Goal: Transaction & Acquisition: Purchase product/service

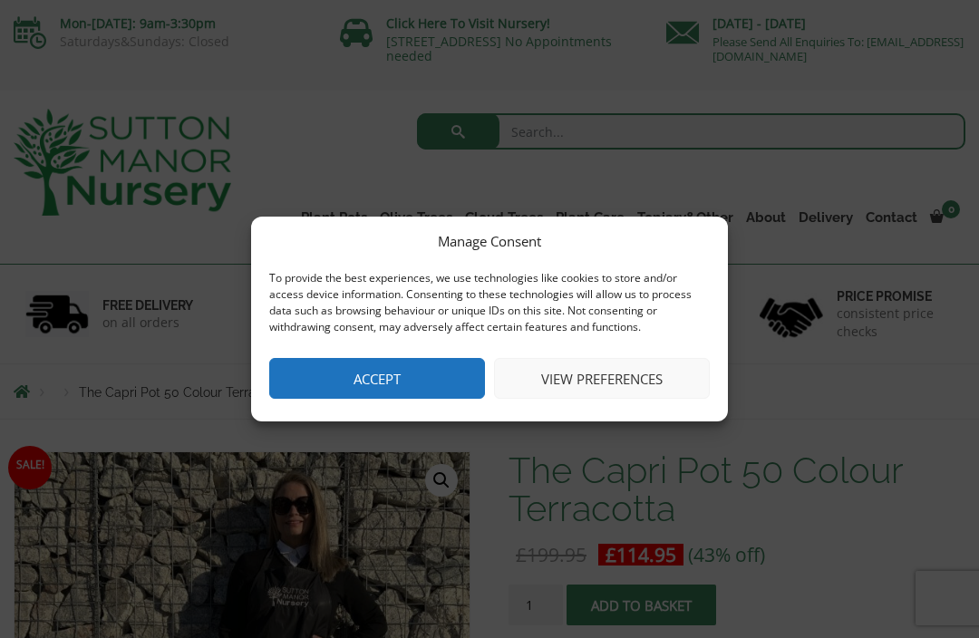
click at [421, 368] on button "Accept" at bounding box center [377, 378] width 216 height 41
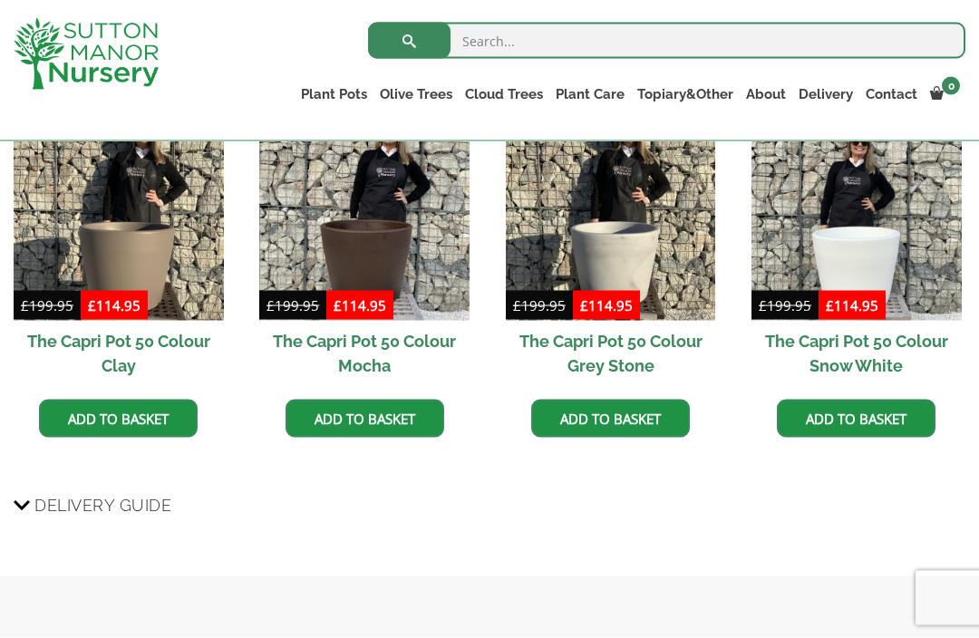
scroll to position [1230, 0]
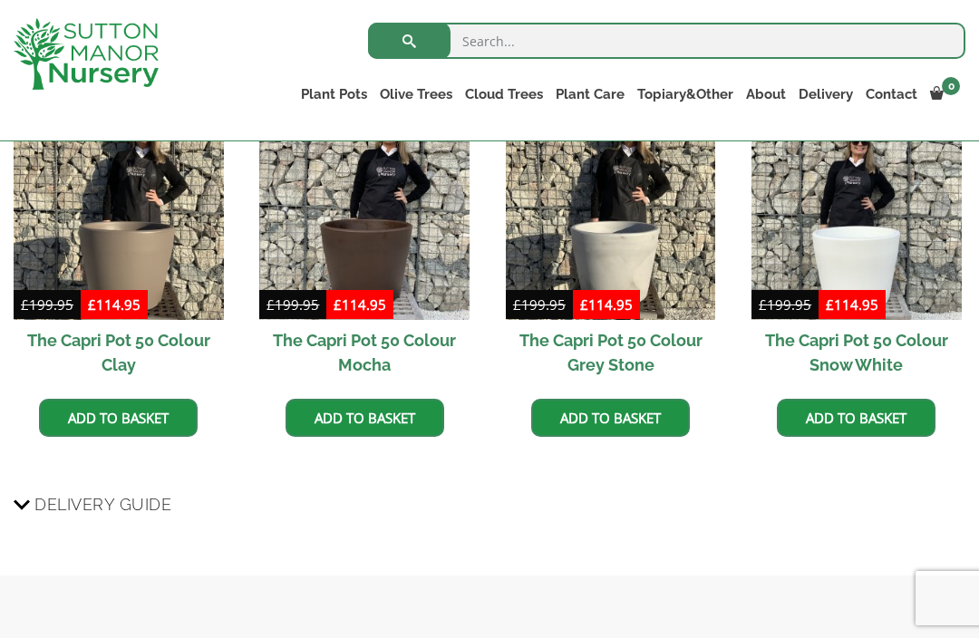
click at [0, 0] on link "Fibre Clay Pots" at bounding box center [0, 0] width 0 height 0
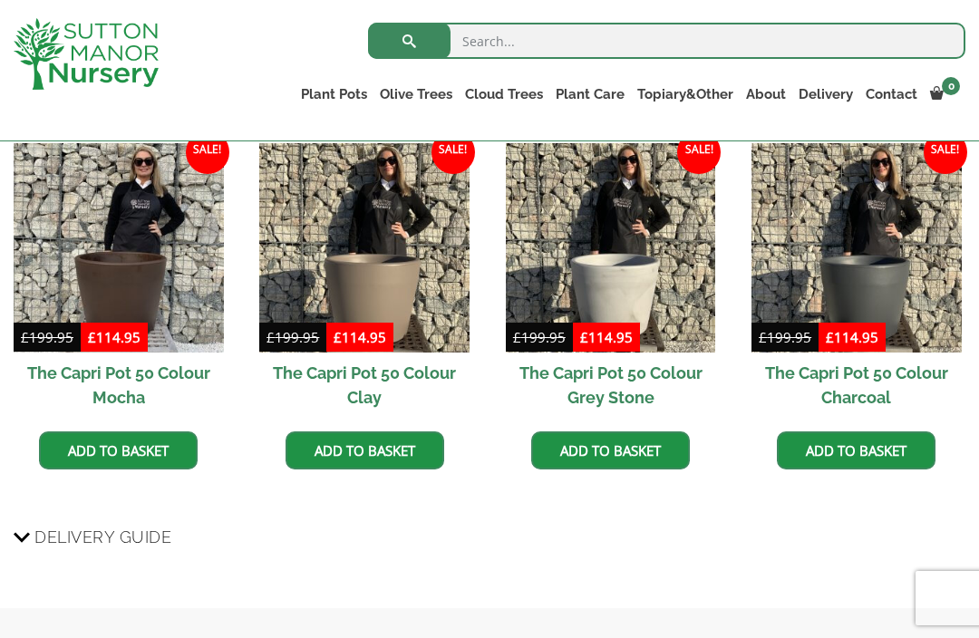
click at [516, 44] on input "search" at bounding box center [667, 41] width 598 height 36
type input "50 cm"
click at [409, 40] on button "submit" at bounding box center [409, 41] width 83 height 36
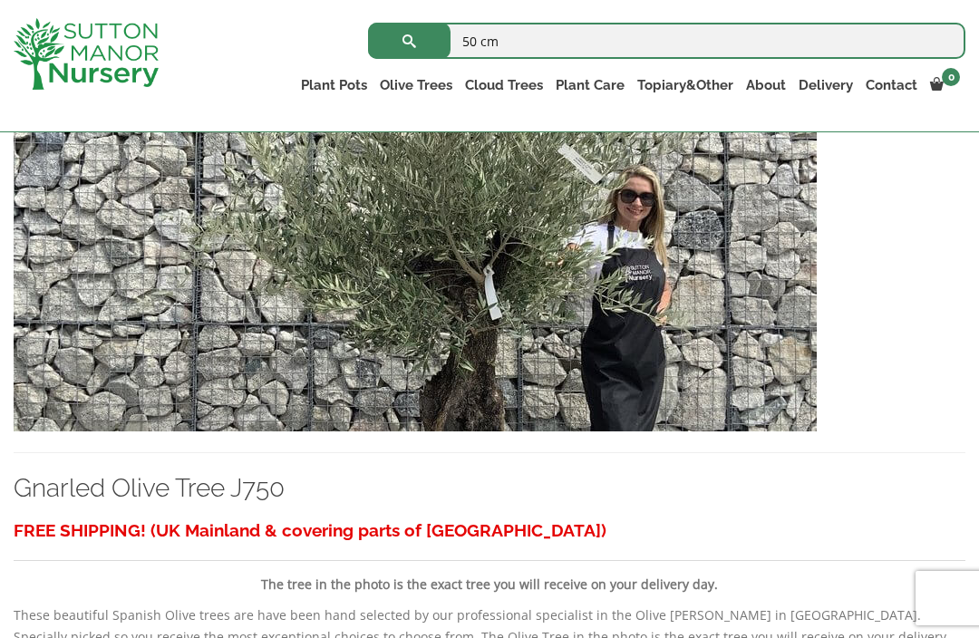
scroll to position [3083, 0]
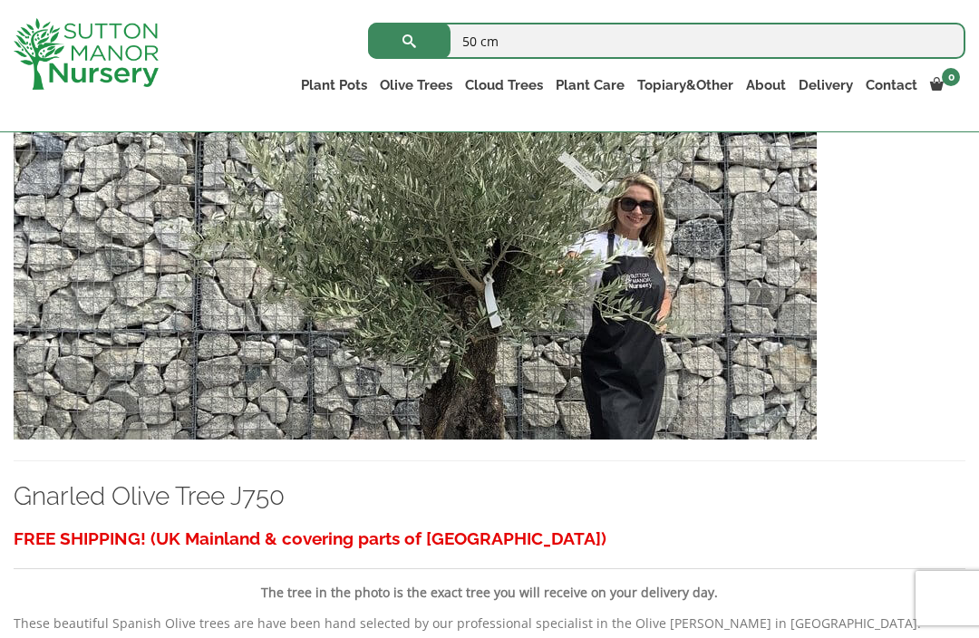
click at [514, 47] on input "50 cm" at bounding box center [667, 41] width 598 height 36
type input "50 cm pots"
click at [409, 41] on button "submit" at bounding box center [409, 41] width 83 height 36
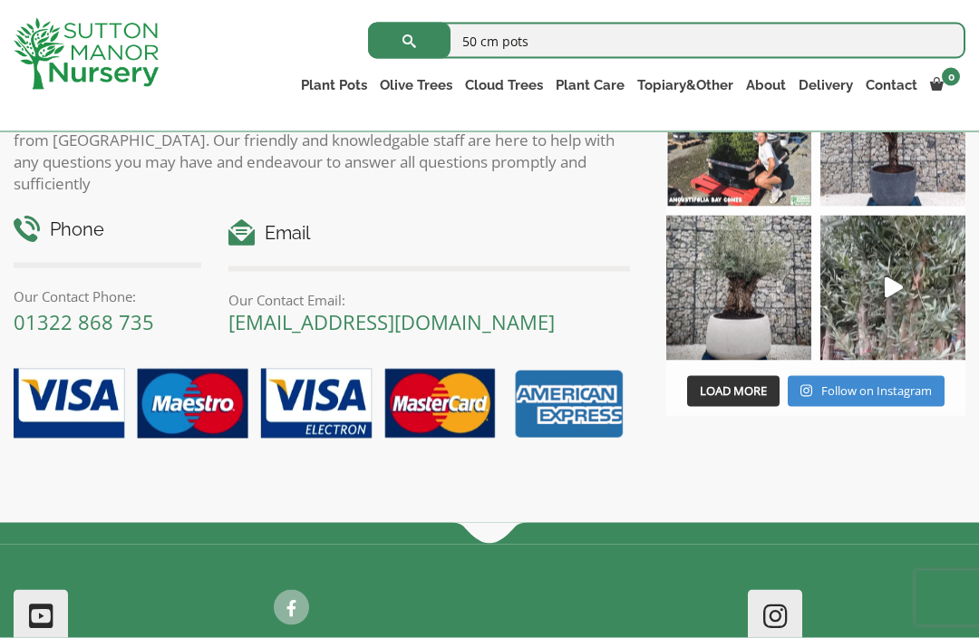
scroll to position [7285, 0]
click at [745, 360] on img at bounding box center [739, 287] width 145 height 145
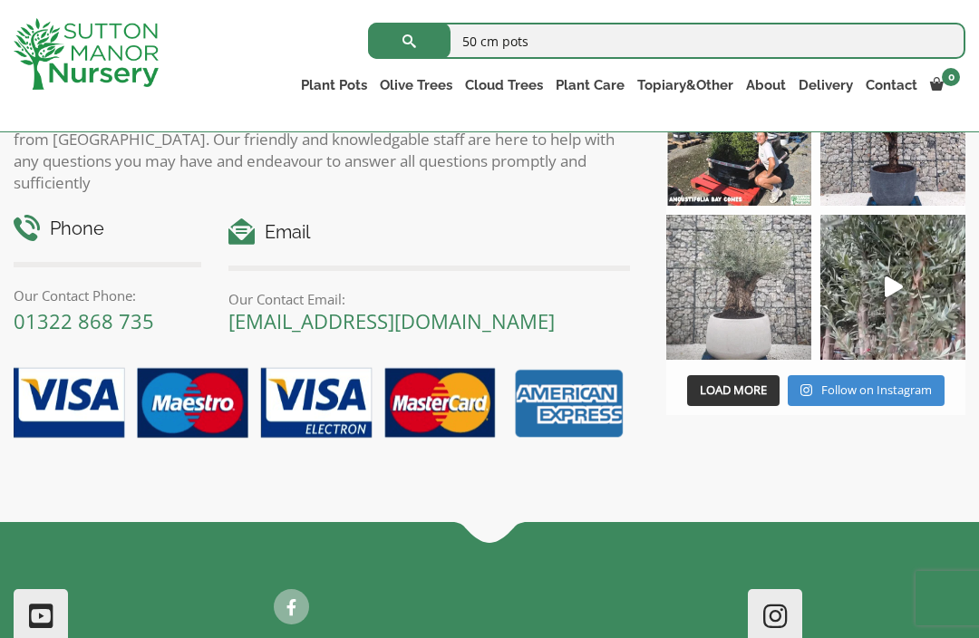
scroll to position [7315, 0]
